Goal: Task Accomplishment & Management: Complete application form

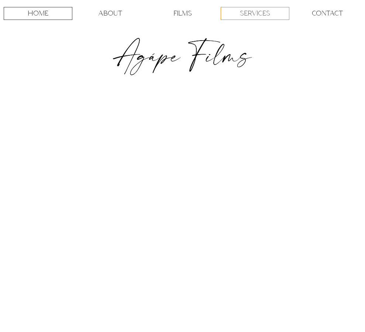
click at [257, 11] on p "SERVICES" at bounding box center [255, 13] width 30 height 12
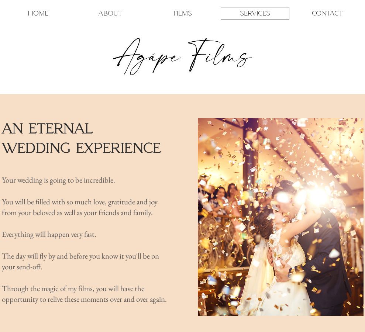
scroll to position [1, 0]
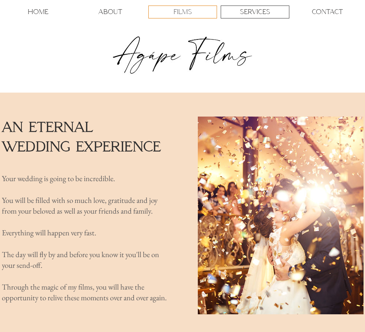
click at [183, 8] on p "FILMS" at bounding box center [182, 12] width 18 height 12
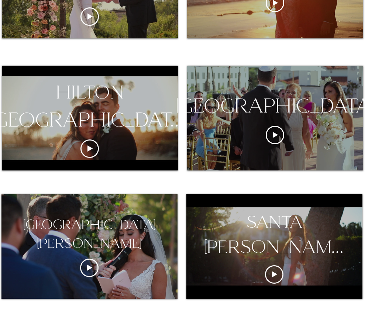
scroll to position [479, 0]
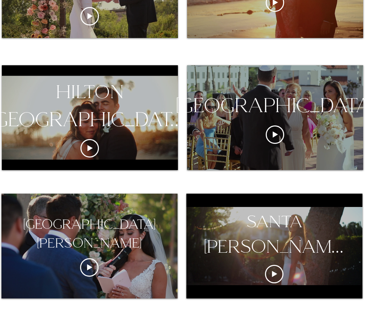
click at [252, 166] on div "[GEOGRAPHIC_DATA]" at bounding box center [275, 117] width 176 height 105
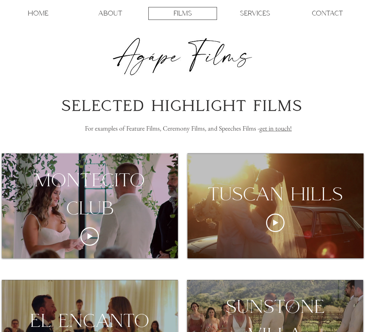
scroll to position [0, 0]
click at [44, 9] on p "HOME" at bounding box center [38, 13] width 21 height 12
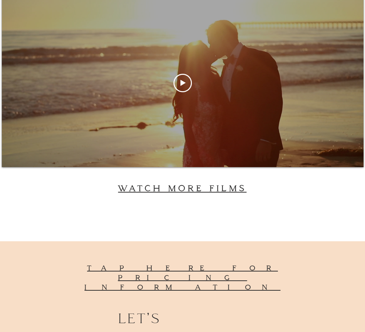
scroll to position [2062, 0]
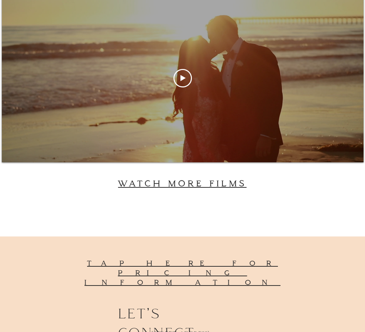
click at [190, 108] on div at bounding box center [183, 78] width 362 height 169
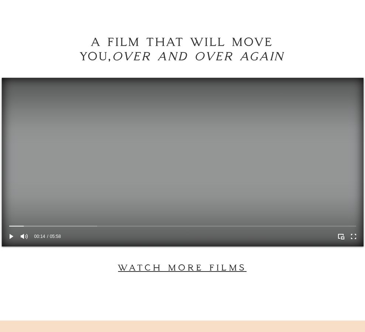
scroll to position [1978, 0]
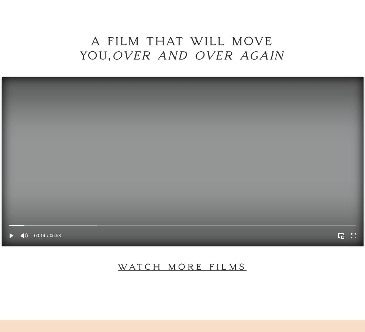
drag, startPoint x: 207, startPoint y: 91, endPoint x: 202, endPoint y: 156, distance: 65.5
click at [202, 156] on video at bounding box center [183, 161] width 362 height 169
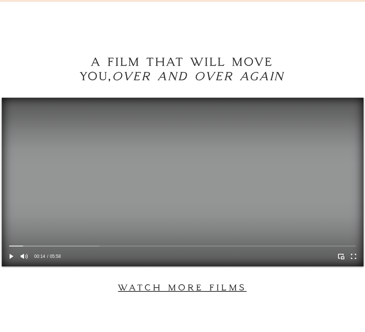
scroll to position [1959, 0]
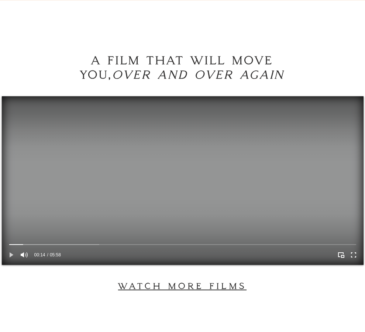
click at [8, 257] on icon "Play" at bounding box center [12, 255] width 10 height 10
drag, startPoint x: 26, startPoint y: 244, endPoint x: 42, endPoint y: 244, distance: 15.9
click at [42, 244] on div at bounding box center [42, 245] width 4 height 4
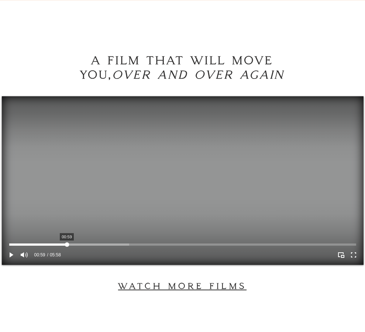
click at [67, 244] on div at bounding box center [182, 245] width 347 height 2
click at [80, 244] on div at bounding box center [182, 245] width 347 height 2
click at [97, 242] on div at bounding box center [182, 245] width 347 height 6
click at [120, 244] on div at bounding box center [182, 245] width 347 height 2
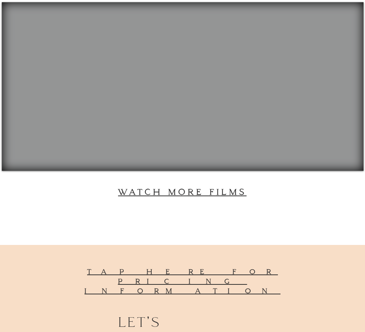
scroll to position [2052, 0]
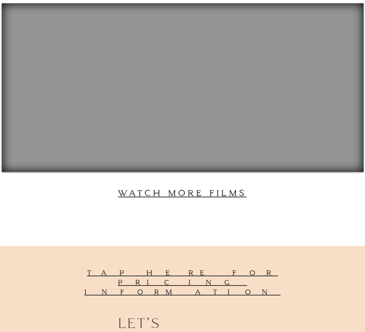
click at [254, 273] on span "tap here for pricing information" at bounding box center [183, 283] width 196 height 28
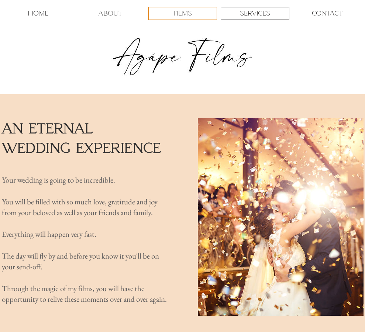
click at [182, 11] on p "FILMS" at bounding box center [182, 13] width 18 height 12
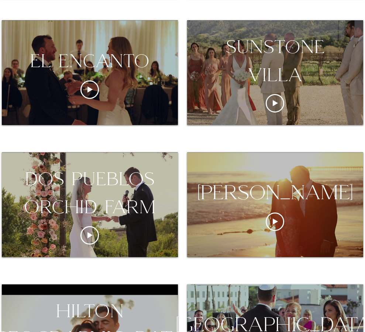
scroll to position [260, 0]
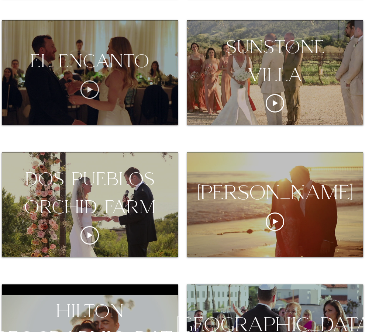
click at [85, 93] on icon "Play video" at bounding box center [89, 89] width 18 height 18
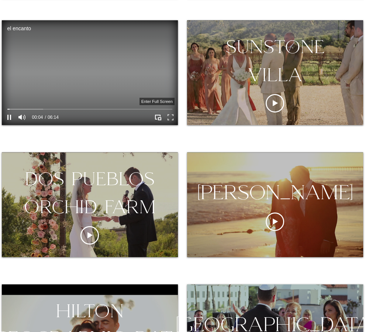
click at [171, 116] on icon "Enter full screen" at bounding box center [170, 117] width 11 height 11
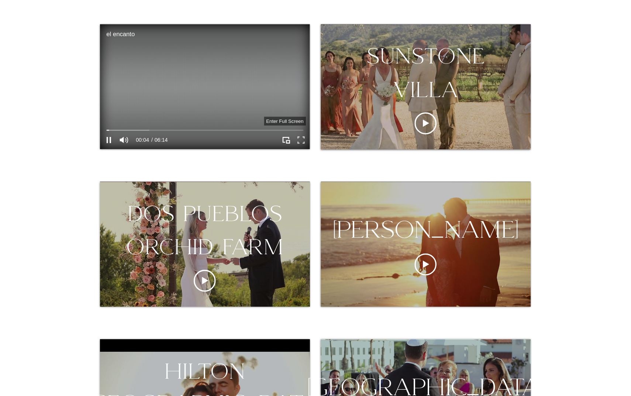
scroll to position [0, 0]
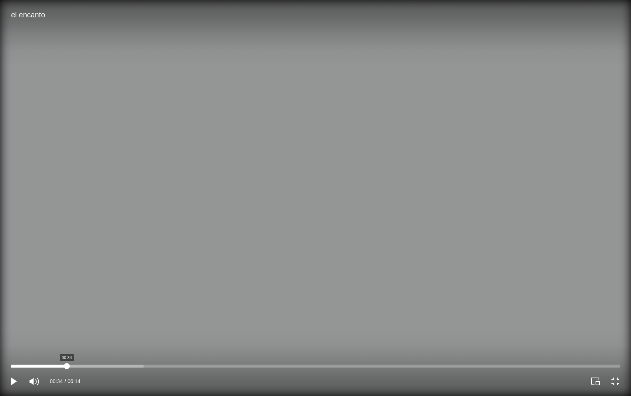
click at [67, 332] on div at bounding box center [315, 366] width 609 height 3
click at [101, 332] on div at bounding box center [315, 366] width 609 height 3
click at [209, 332] on div at bounding box center [315, 366] width 609 height 3
click at [226, 332] on div at bounding box center [315, 366] width 609 height 3
click at [300, 332] on div at bounding box center [315, 366] width 609 height 3
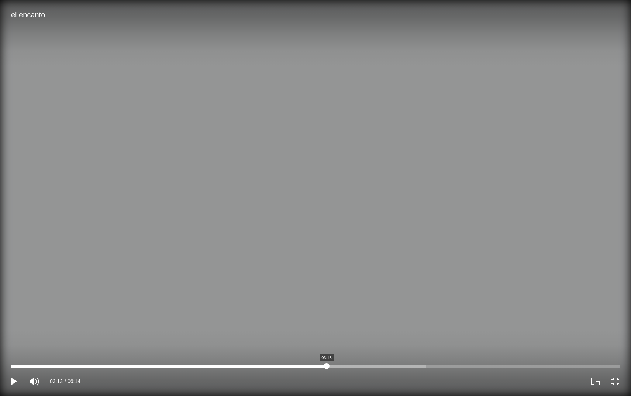
click at [327, 332] on div at bounding box center [315, 366] width 609 height 3
click at [365, 332] on div at bounding box center [315, 366] width 609 height 3
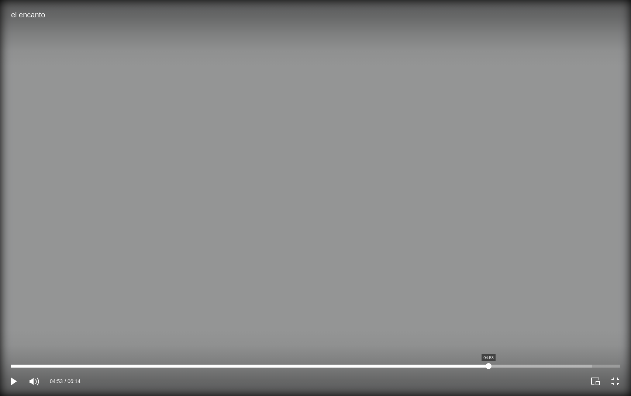
click at [365, 332] on div at bounding box center [315, 366] width 609 height 3
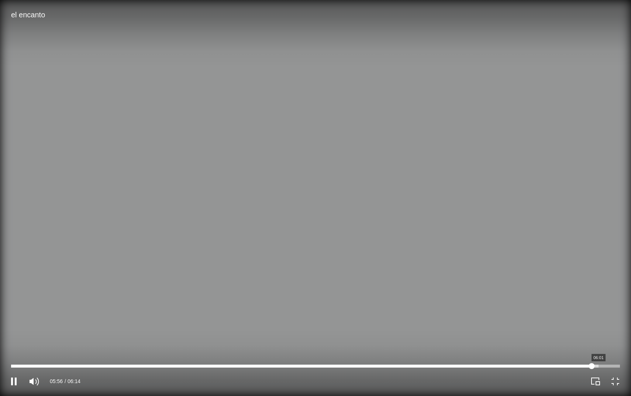
click at [365, 332] on div at bounding box center [315, 366] width 609 height 3
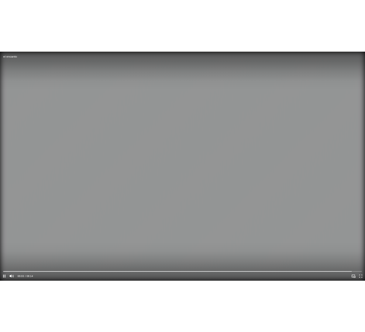
scroll to position [260, 0]
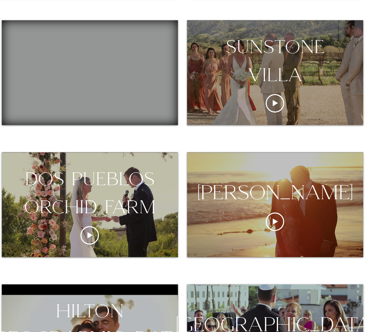
click at [271, 69] on div "sunstone villa" at bounding box center [275, 61] width 176 height 56
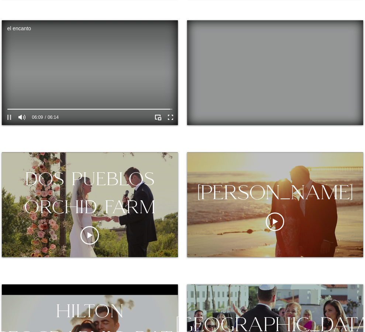
click at [11, 118] on icon "Pause" at bounding box center [9, 118] width 10 height 10
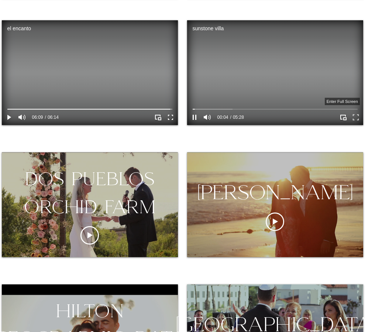
click at [355, 116] on icon "Enter full screen" at bounding box center [355, 117] width 11 height 11
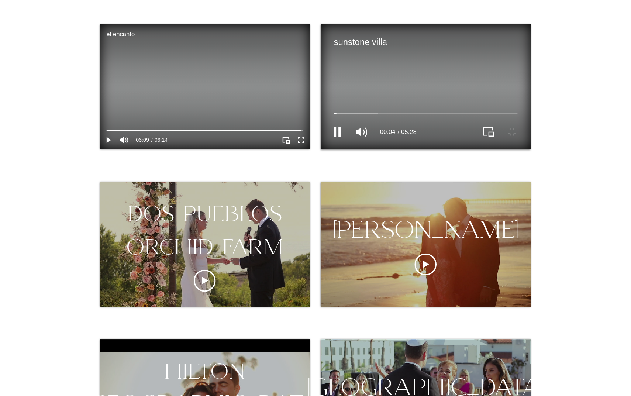
scroll to position [0, 0]
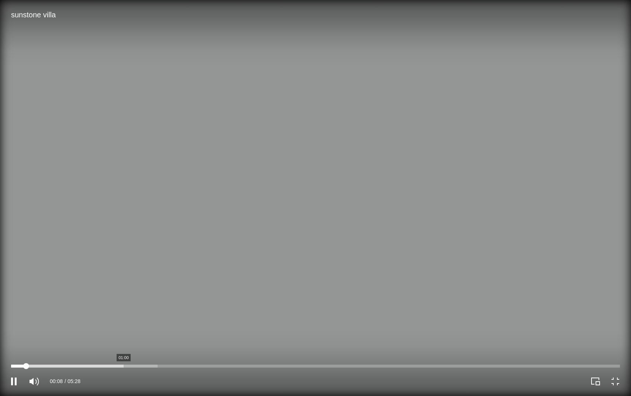
click at [124, 332] on div at bounding box center [315, 366] width 609 height 3
click at [365, 332] on div at bounding box center [315, 366] width 609 height 3
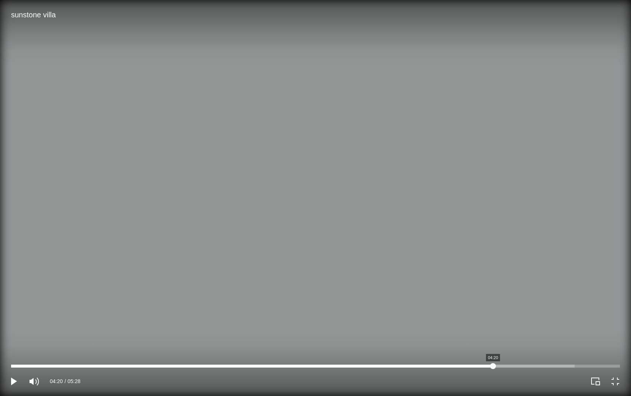
click at [365, 332] on div at bounding box center [315, 366] width 609 height 3
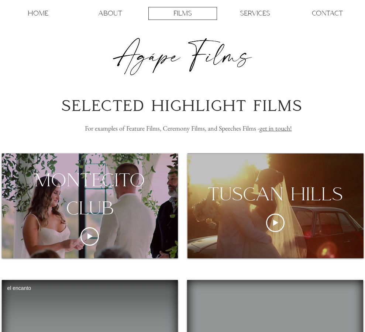
click at [284, 130] on link "get in touch!" at bounding box center [275, 128] width 32 height 8
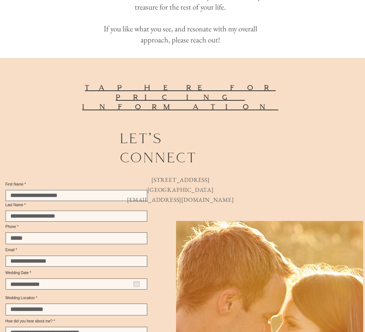
scroll to position [104, 0]
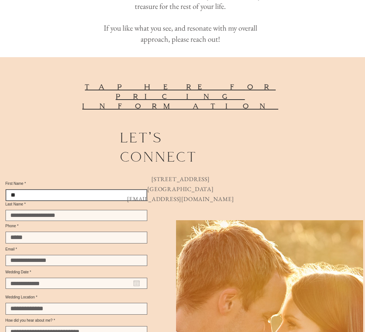
type input "*"
